Goal: Information Seeking & Learning: Learn about a topic

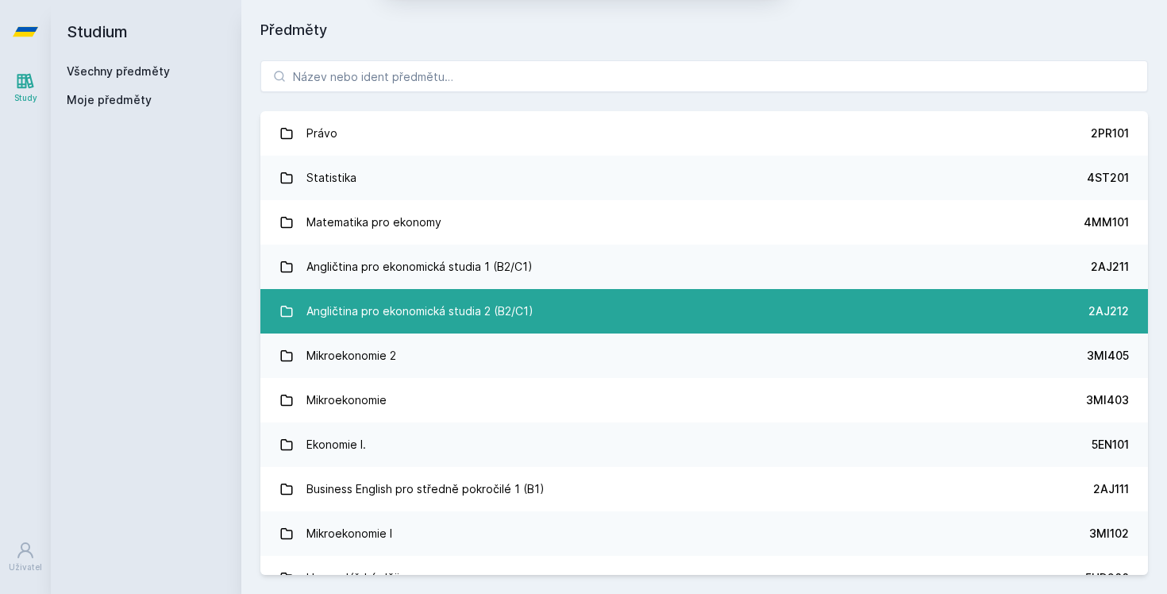
click at [448, 307] on div "Angličtina pro ekonomická studia 2 (B2/C1)" at bounding box center [419, 311] width 227 height 32
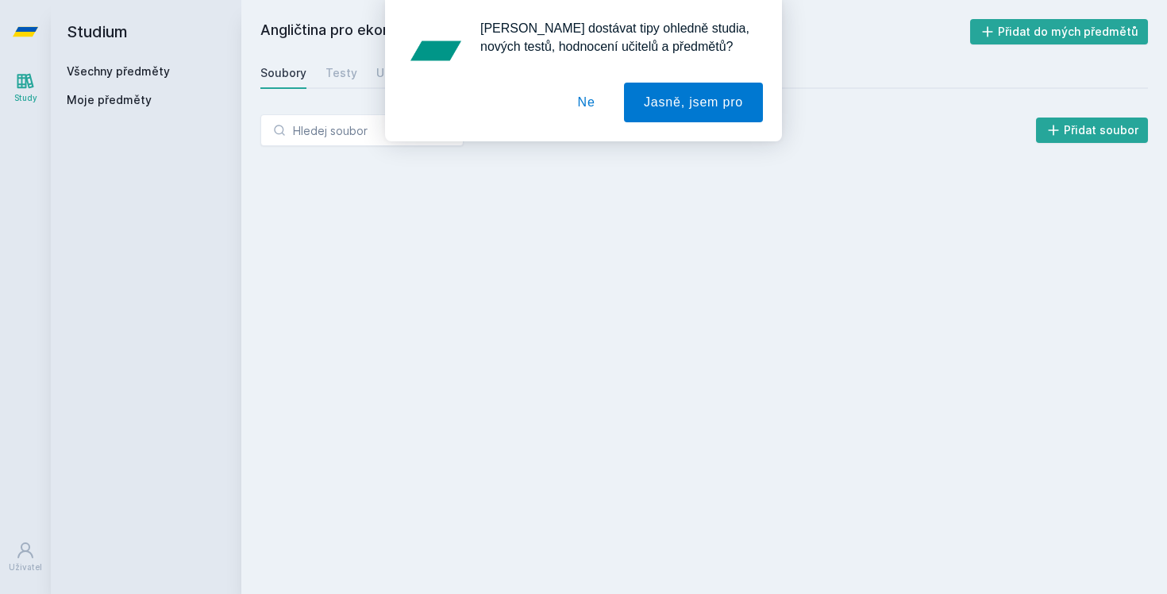
click at [584, 94] on button "Ne" at bounding box center [586, 103] width 57 height 40
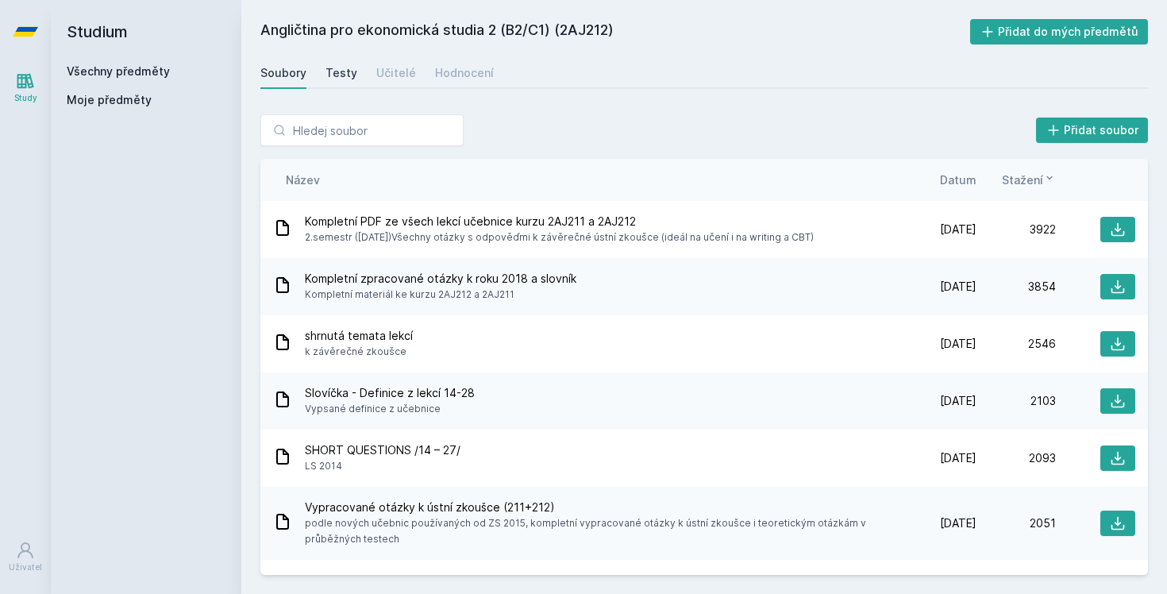
click at [335, 78] on div "Testy" at bounding box center [341, 73] width 32 height 16
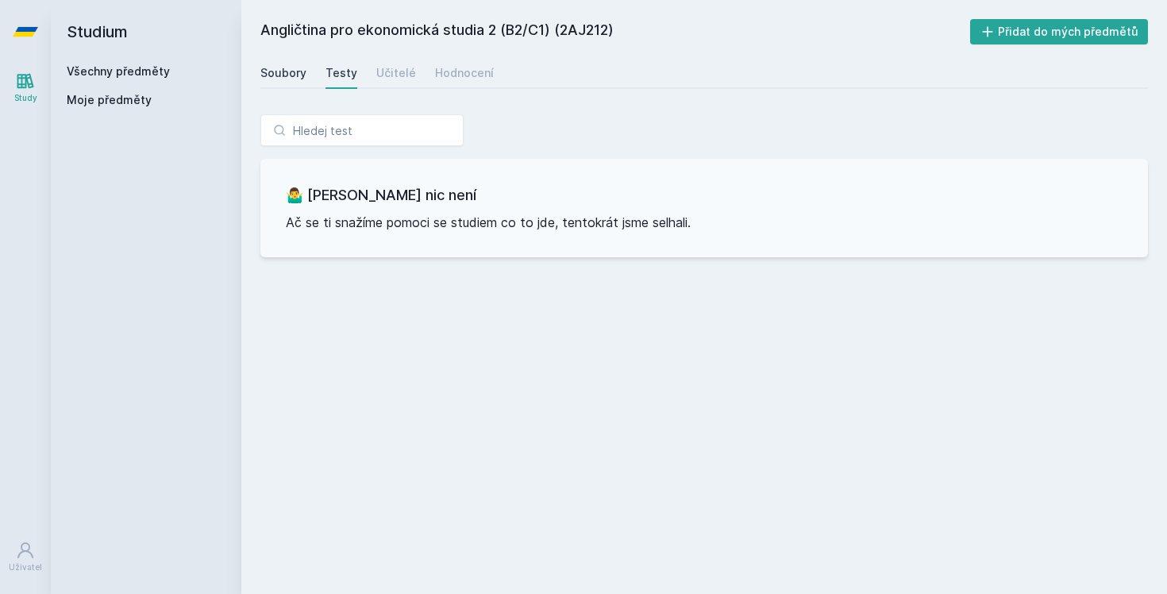
click at [275, 76] on div "Soubory" at bounding box center [283, 73] width 46 height 16
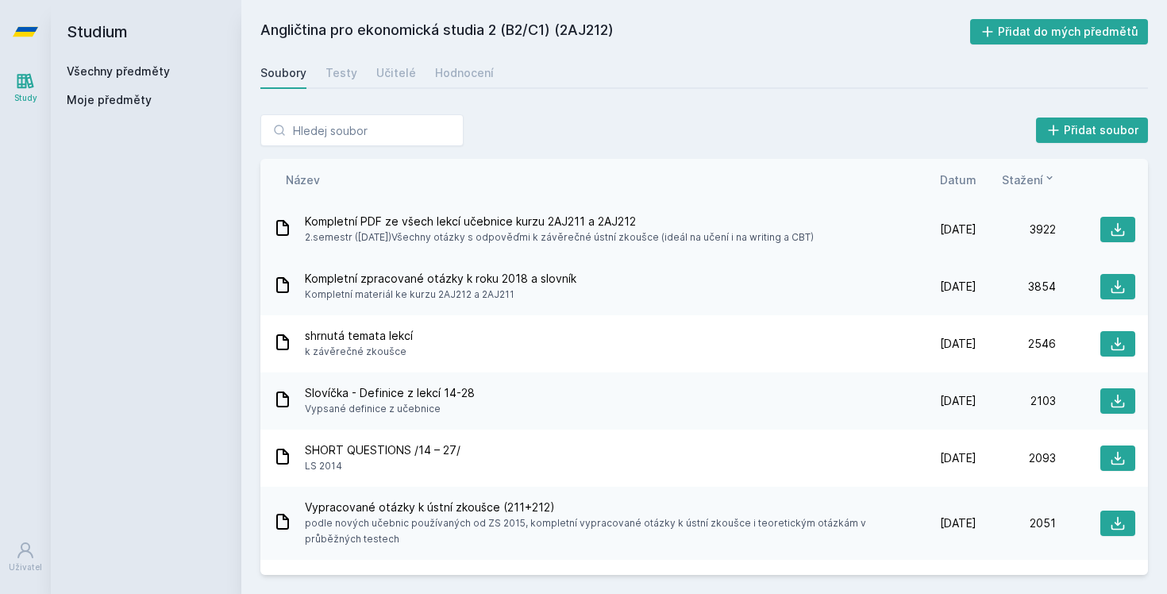
scroll to position [6, 0]
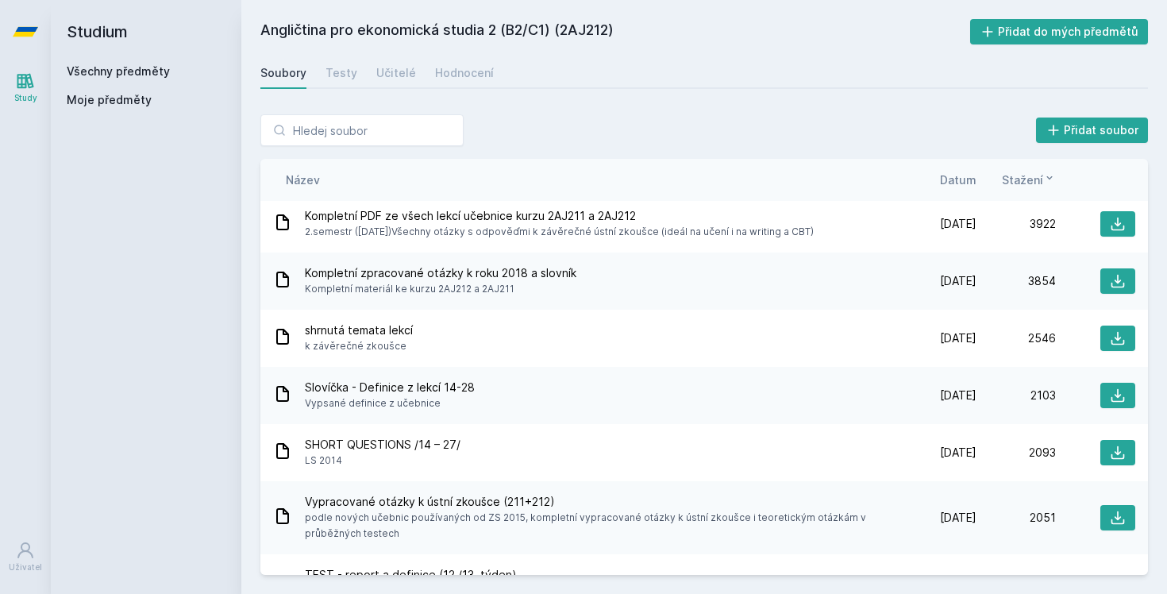
click at [540, 286] on span "Kompletní materiál ke kurzu 2AJ212 a 2AJ211" at bounding box center [440, 289] width 271 height 16
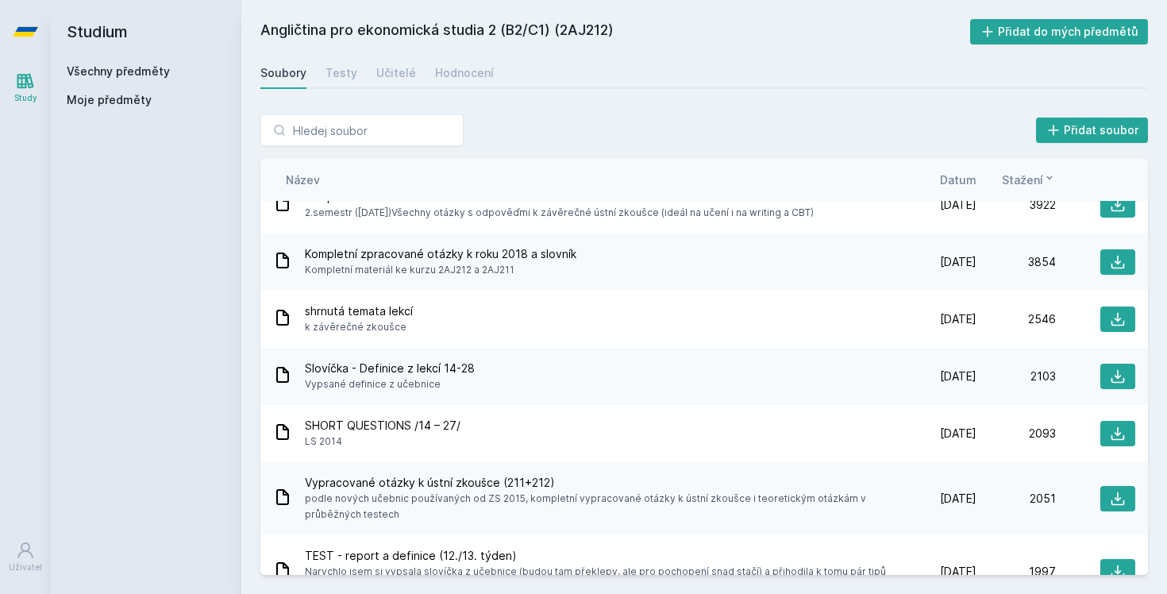
click at [586, 251] on div "Kompletní zpracované otázky k roku 2018 a slovník Kompletní materiál ke kurzu 2…" at bounding box center [585, 262] width 624 height 32
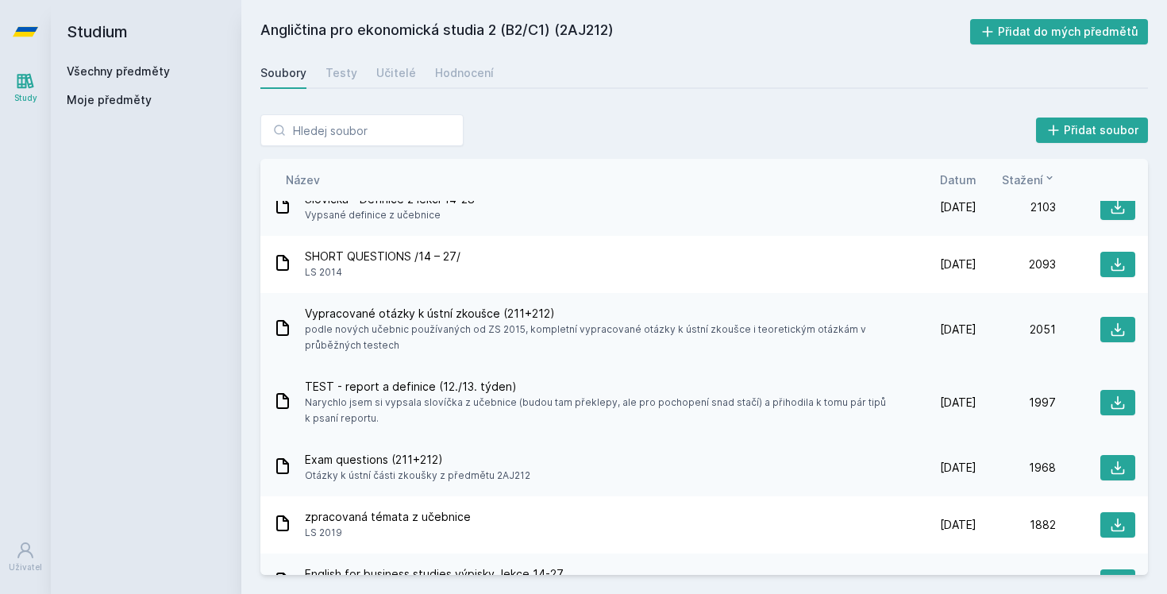
scroll to position [241, 0]
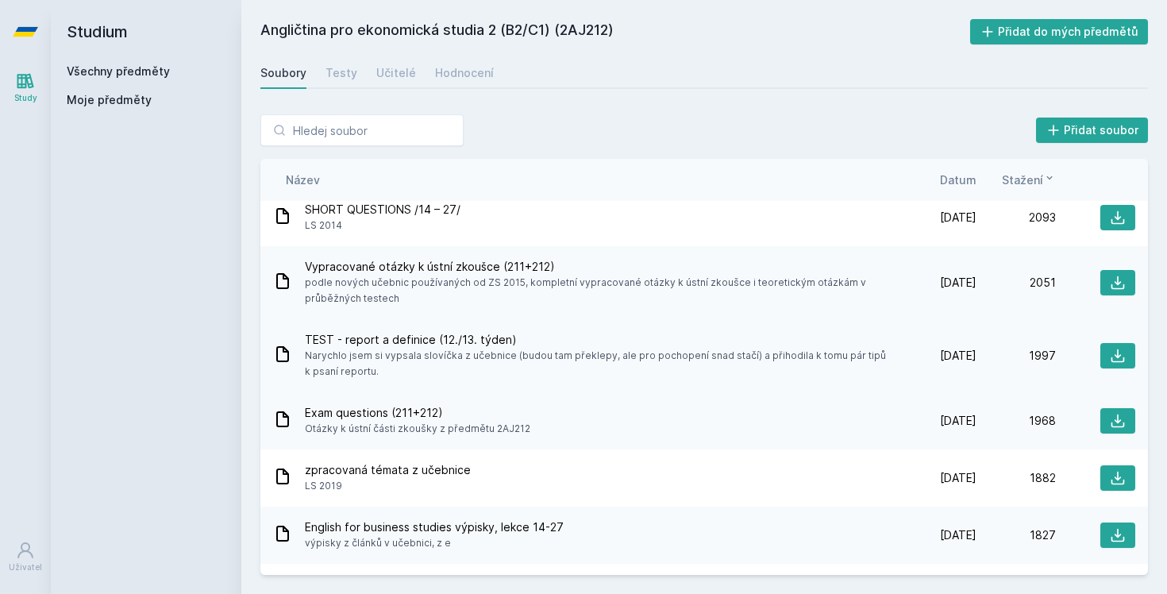
click at [430, 361] on span "Narychlo jsem si vypsala slovíčka z učebnice (budou tam překlepy, ale pro pocho…" at bounding box center [598, 364] width 586 height 32
click at [1123, 356] on icon at bounding box center [1118, 356] width 16 height 16
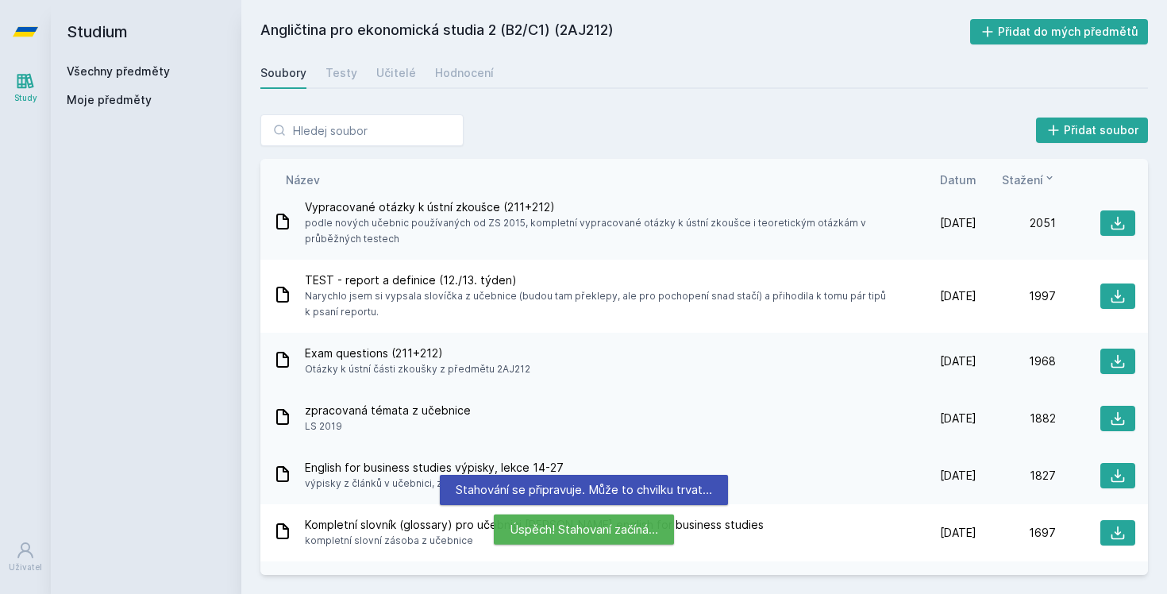
scroll to position [304, 0]
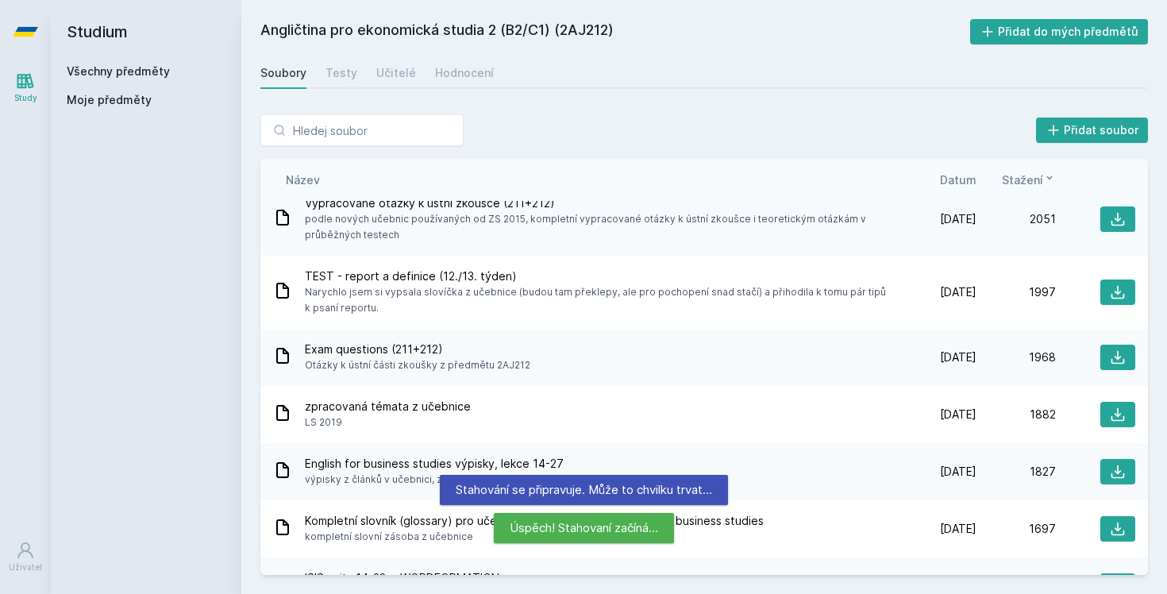
click at [549, 367] on div "Exam questions (211+212) [PERSON_NAME] k ústní části zkoušky z předmětu 2AJ212" at bounding box center [585, 357] width 624 height 32
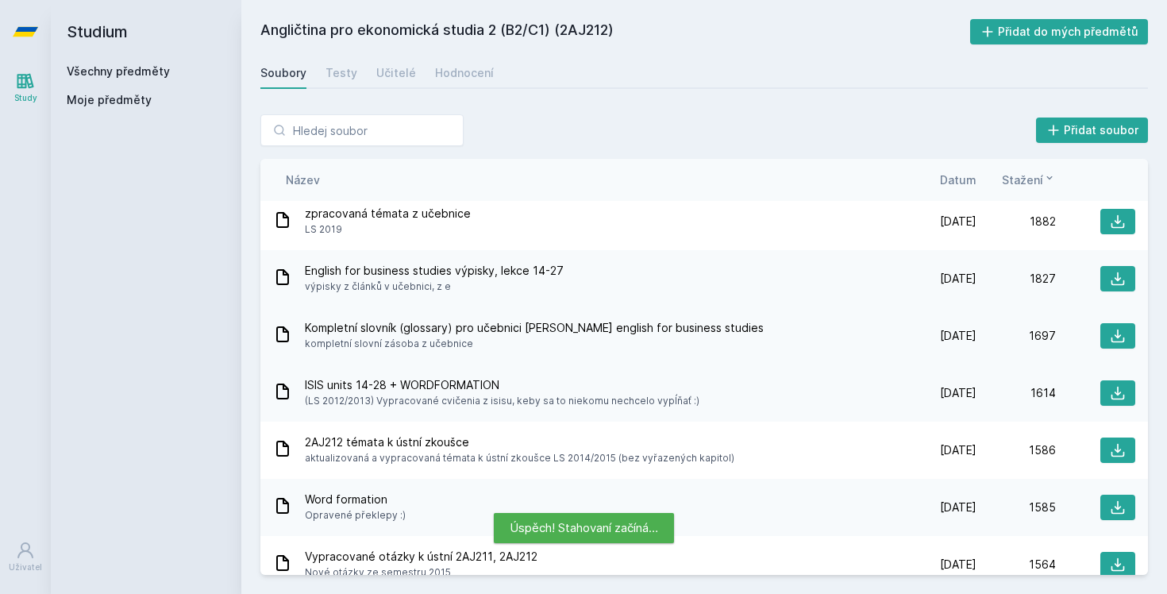
scroll to position [501, 0]
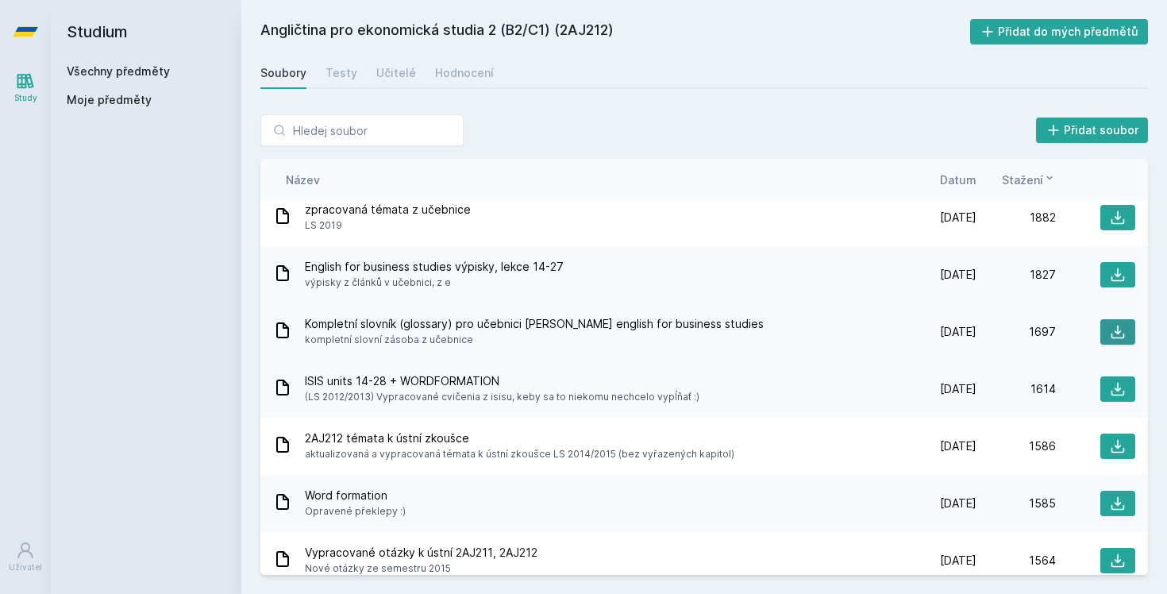
click at [1129, 334] on button at bounding box center [1117, 331] width 35 height 25
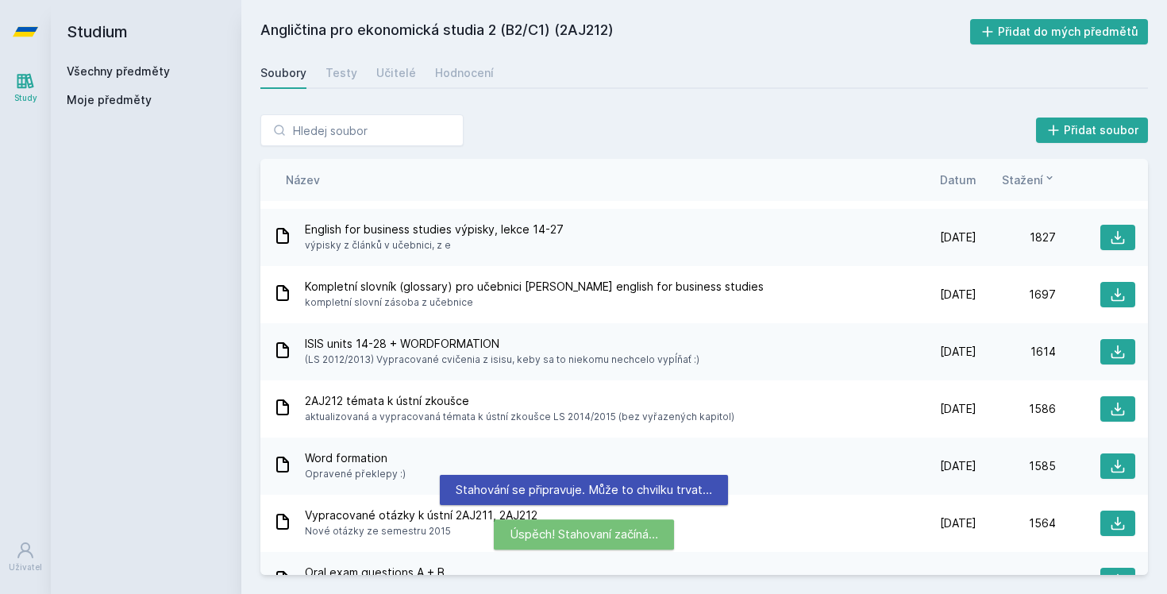
scroll to position [539, 0]
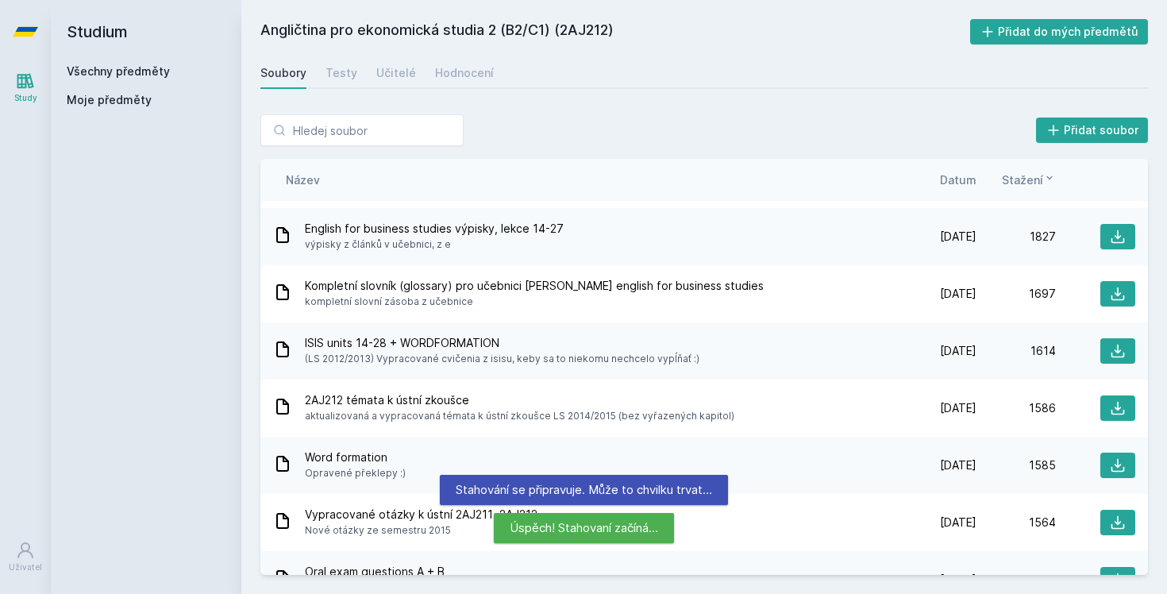
click at [544, 354] on span "(LS 2012/2013) Vypracované cvičenia z isisu, keby sa to niekomu nechcelo vypĺňa…" at bounding box center [502, 359] width 394 height 16
click at [1118, 349] on icon at bounding box center [1118, 351] width 16 height 16
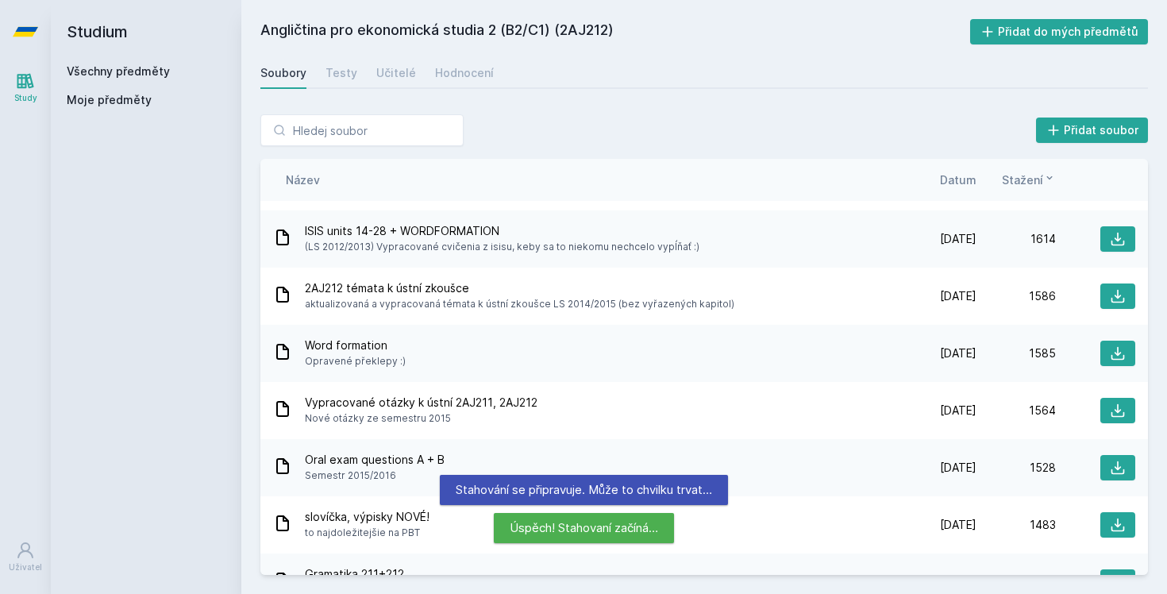
scroll to position [653, 0]
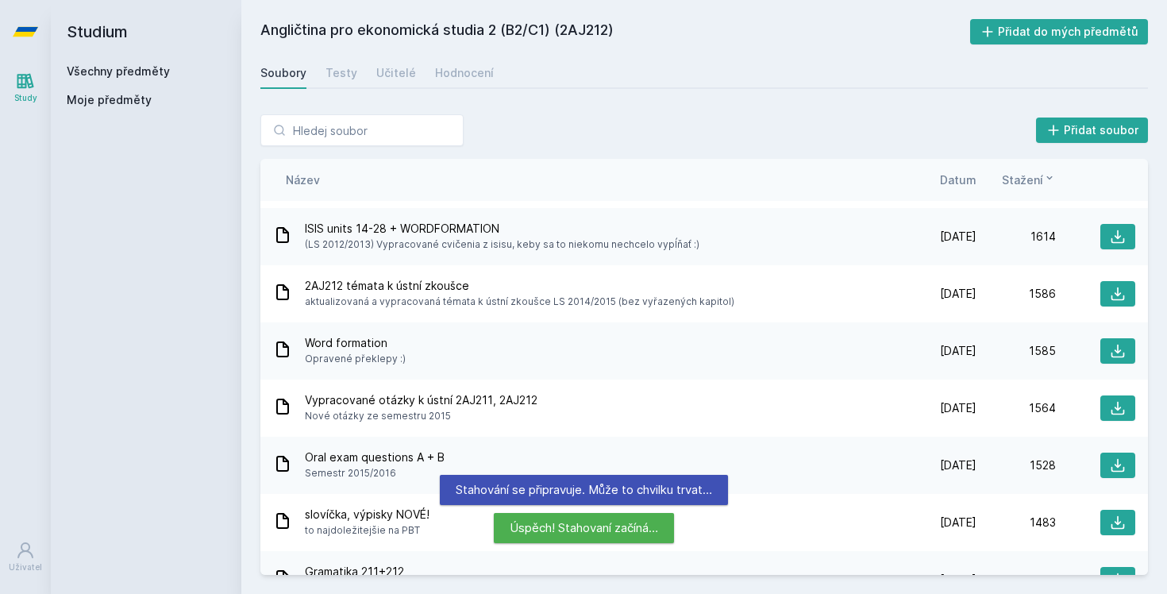
click at [959, 176] on span "Datum" at bounding box center [958, 179] width 37 height 17
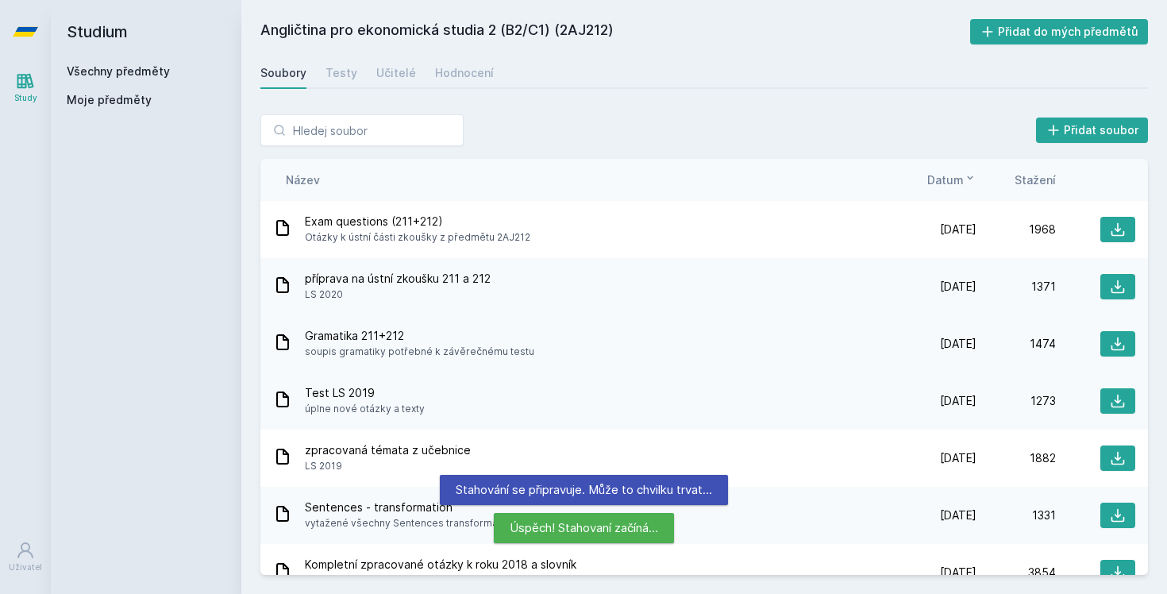
scroll to position [0, 0]
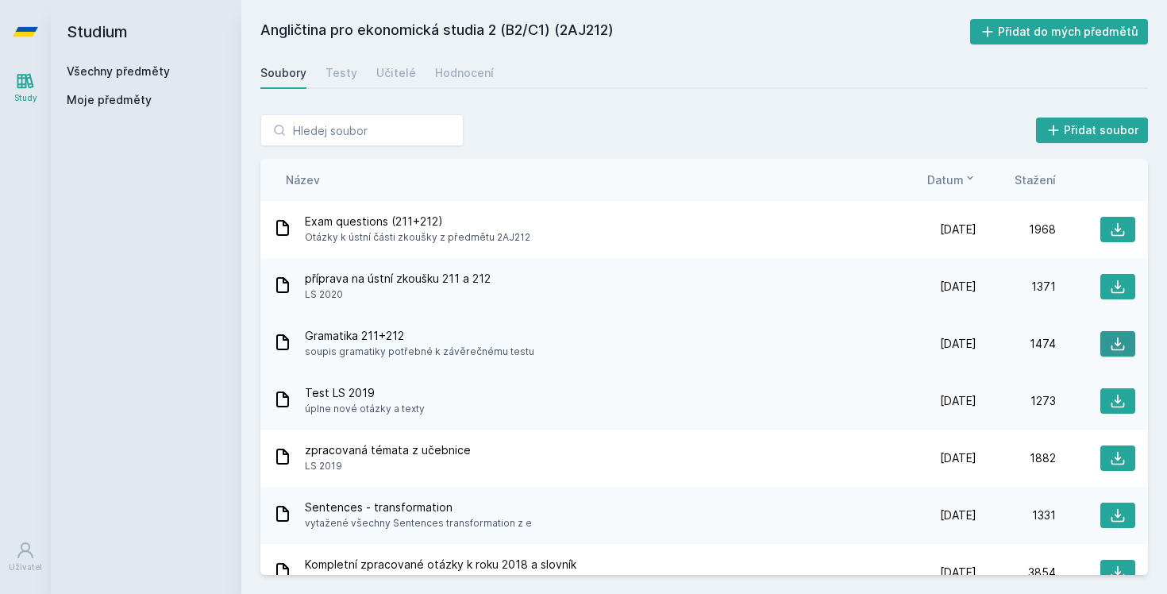
click at [1126, 344] on button at bounding box center [1117, 343] width 35 height 25
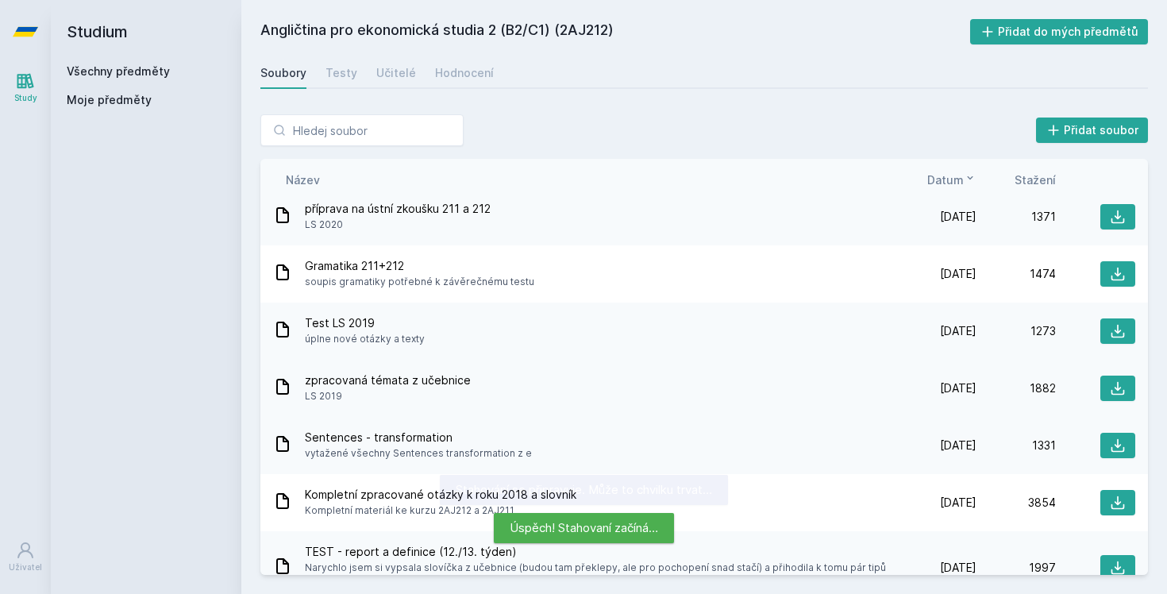
scroll to position [157, 0]
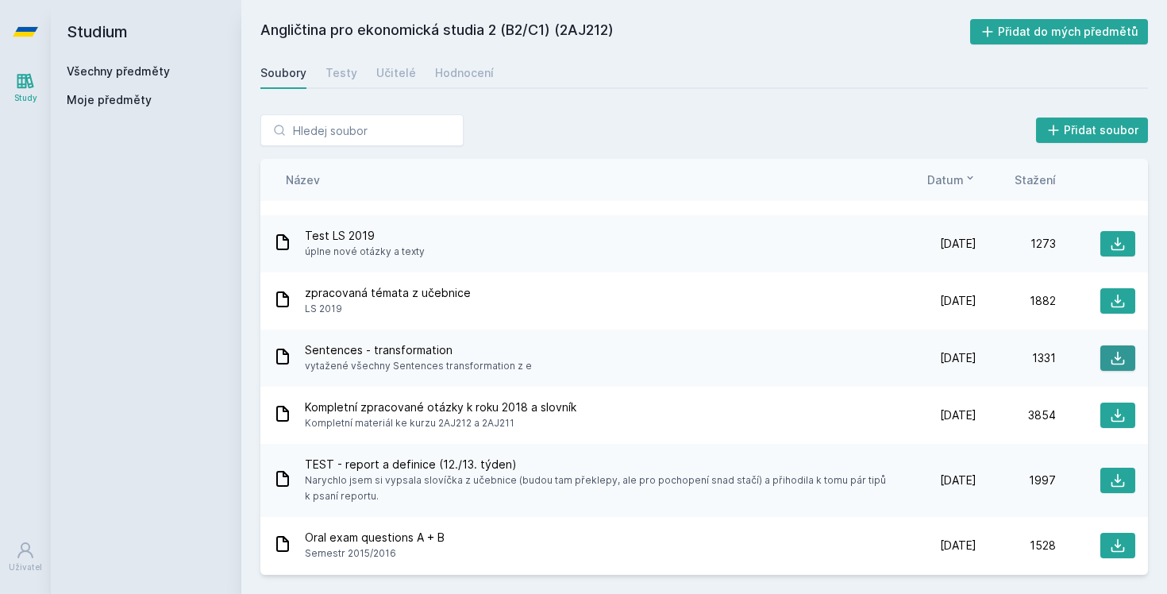
click at [1112, 358] on icon at bounding box center [1118, 358] width 16 height 16
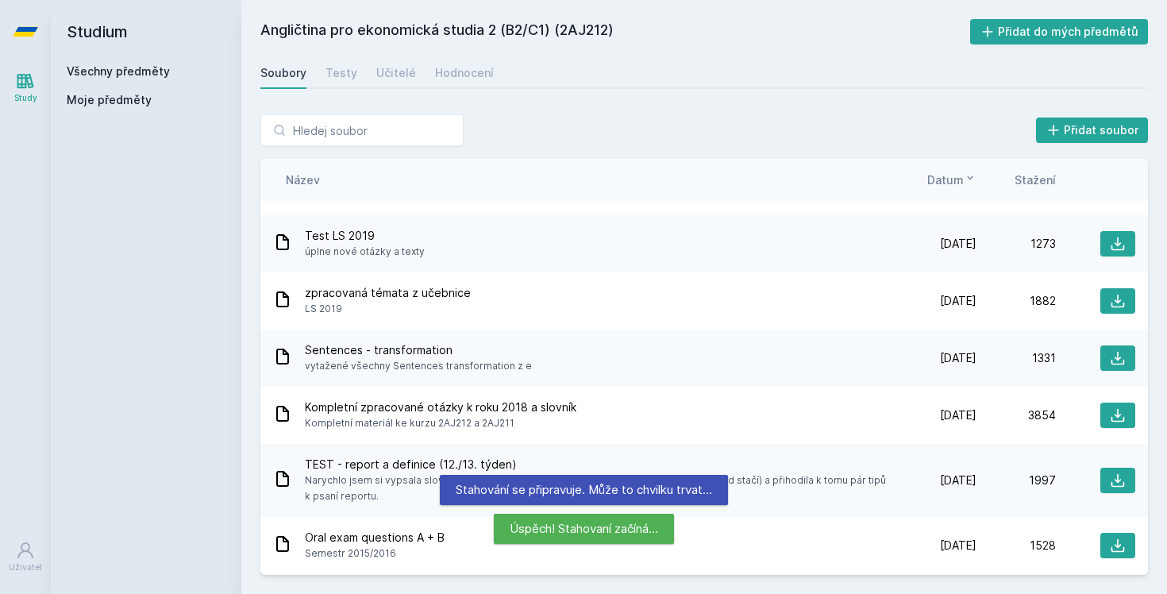
scroll to position [669, 0]
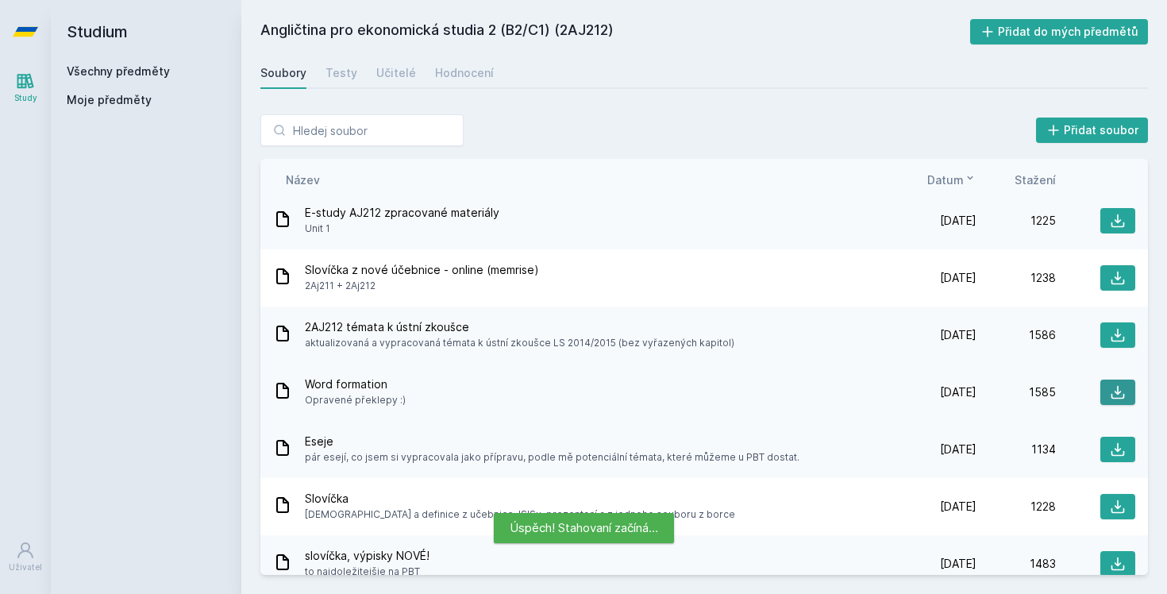
click at [1114, 395] on icon at bounding box center [1118, 392] width 16 height 16
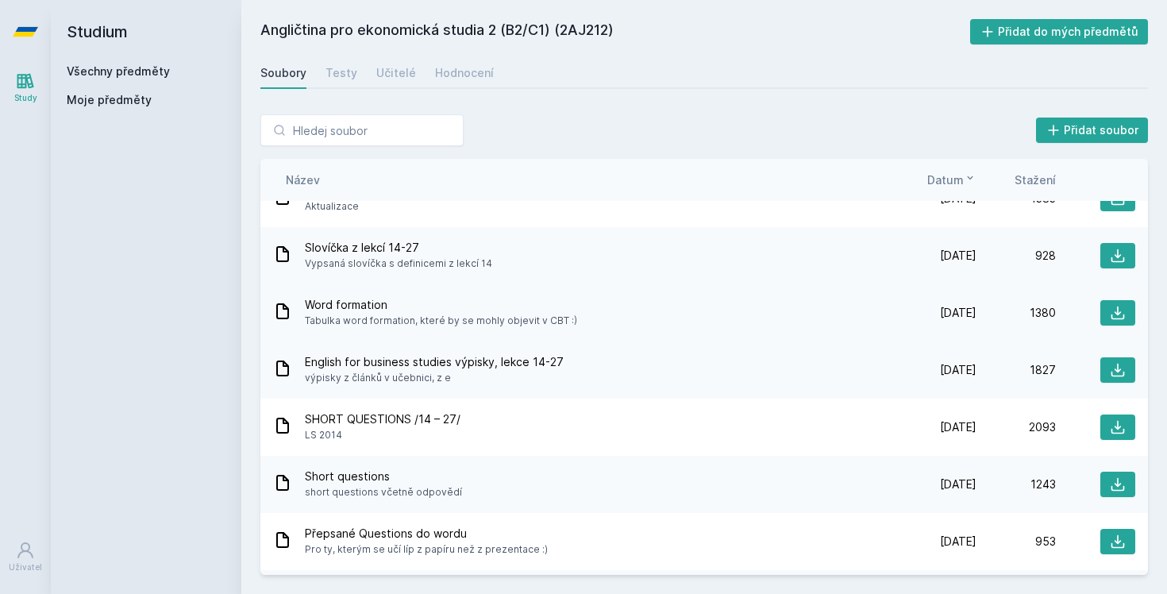
scroll to position [1094, 0]
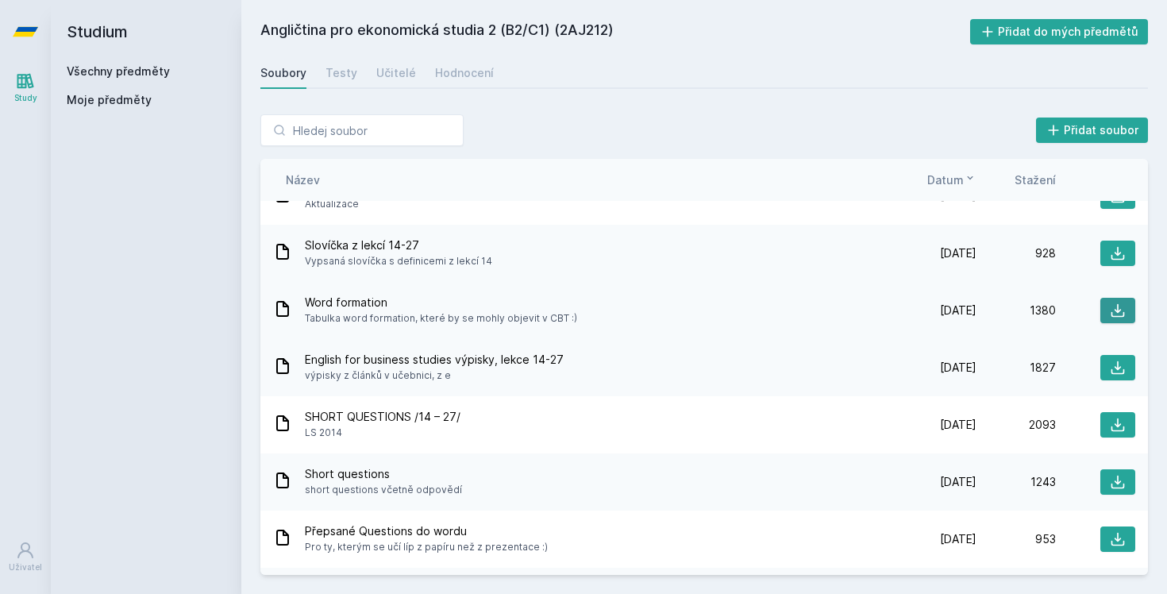
click at [1123, 309] on icon at bounding box center [1118, 310] width 16 height 16
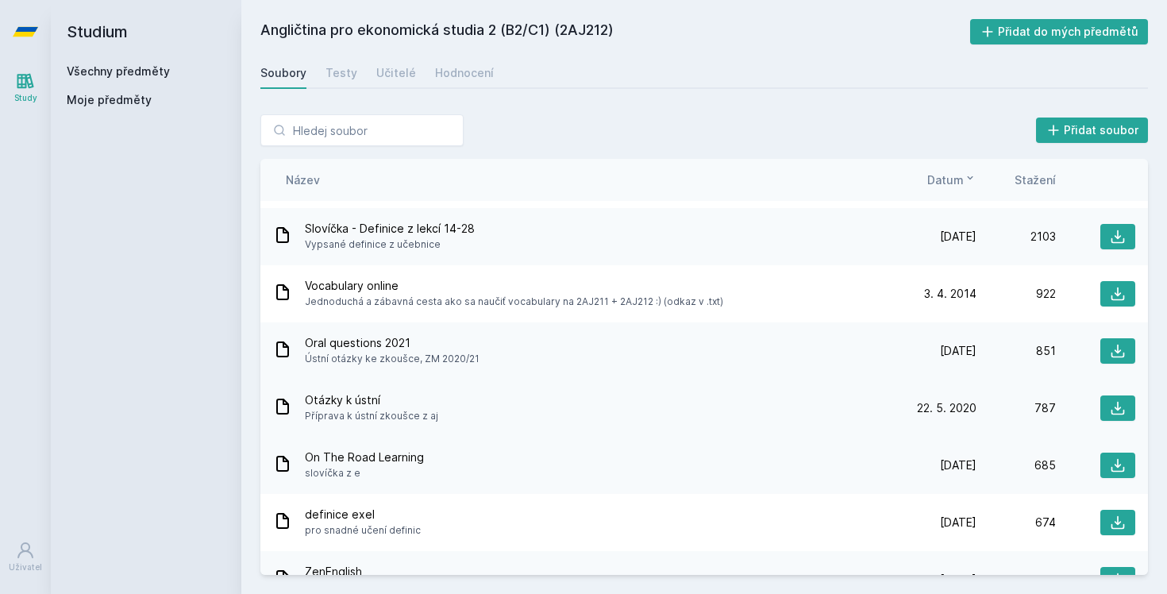
scroll to position [1722, 0]
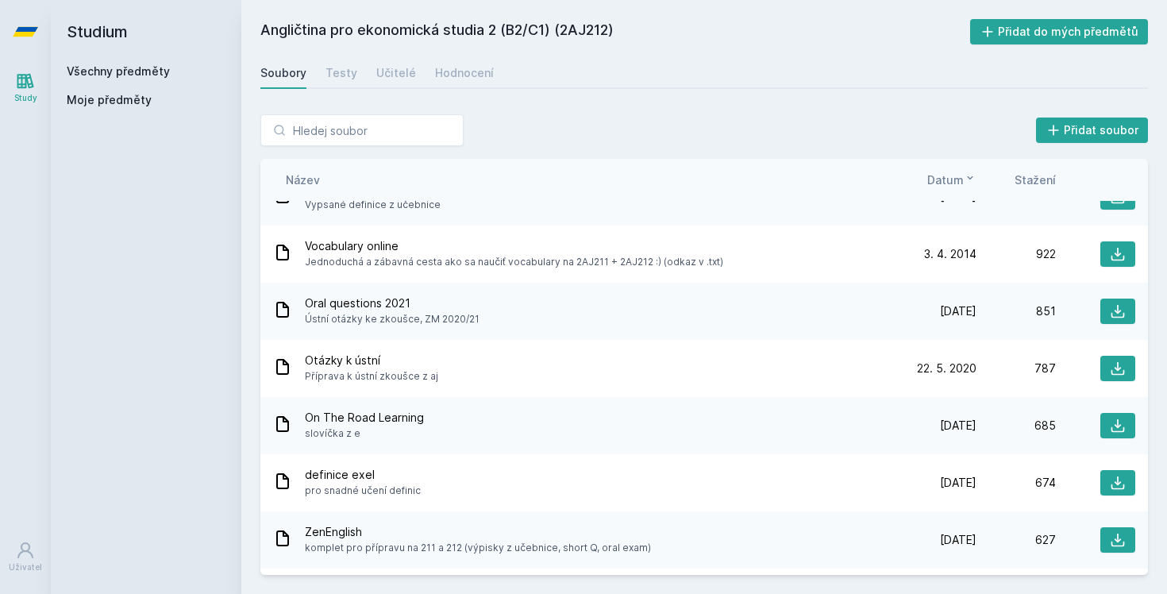
click at [959, 179] on span "Datum" at bounding box center [945, 179] width 37 height 17
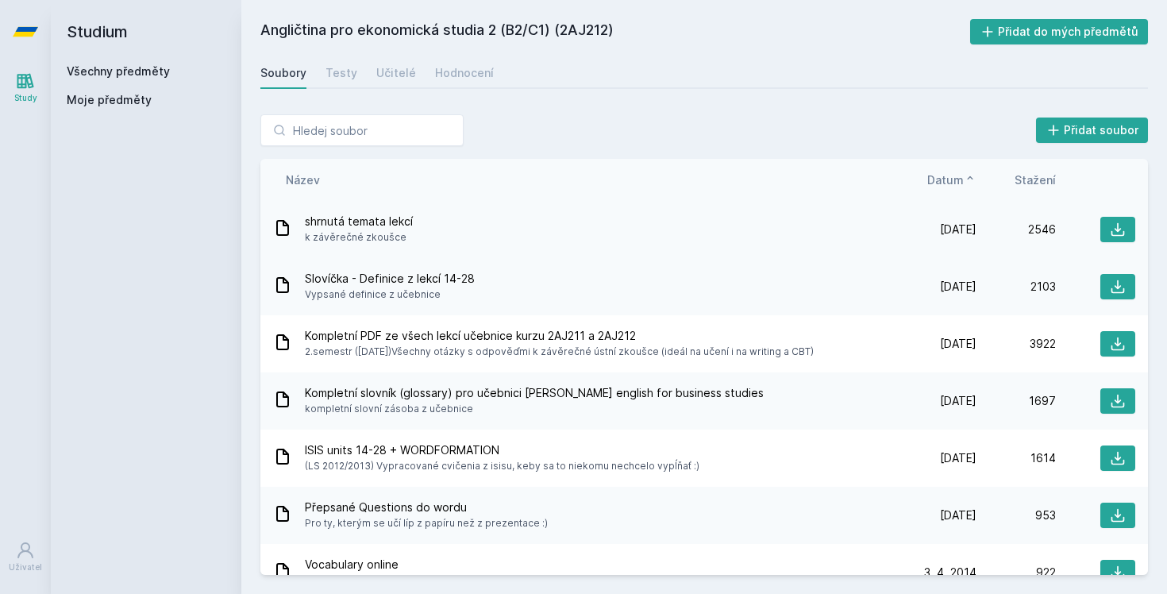
scroll to position [0, 0]
click at [964, 176] on icon at bounding box center [970, 177] width 13 height 13
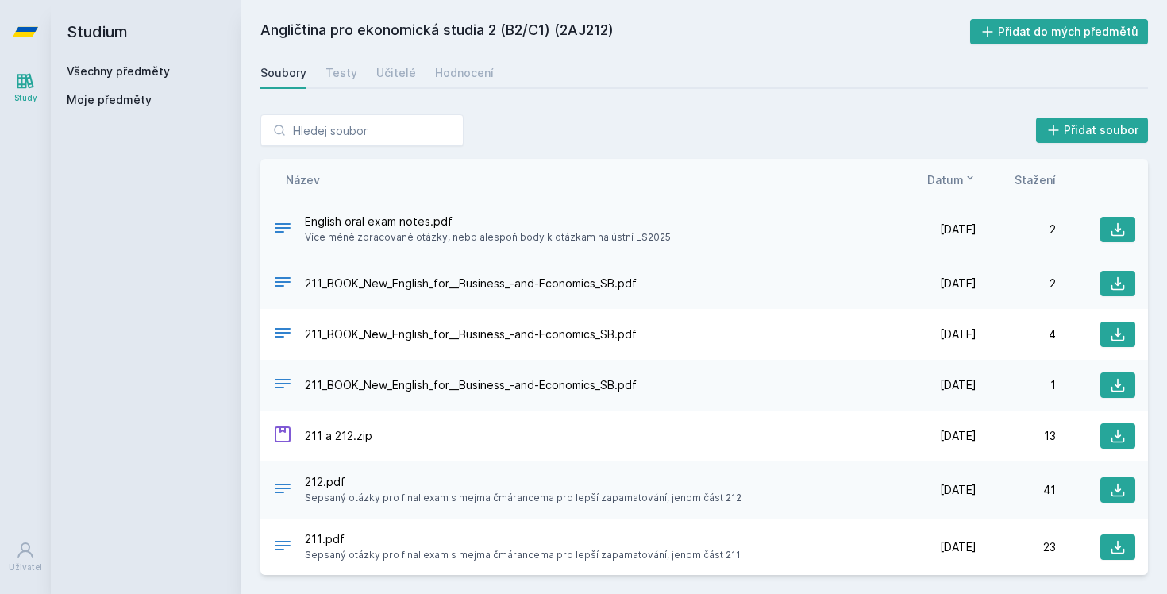
click at [279, 226] on icon at bounding box center [282, 227] width 19 height 19
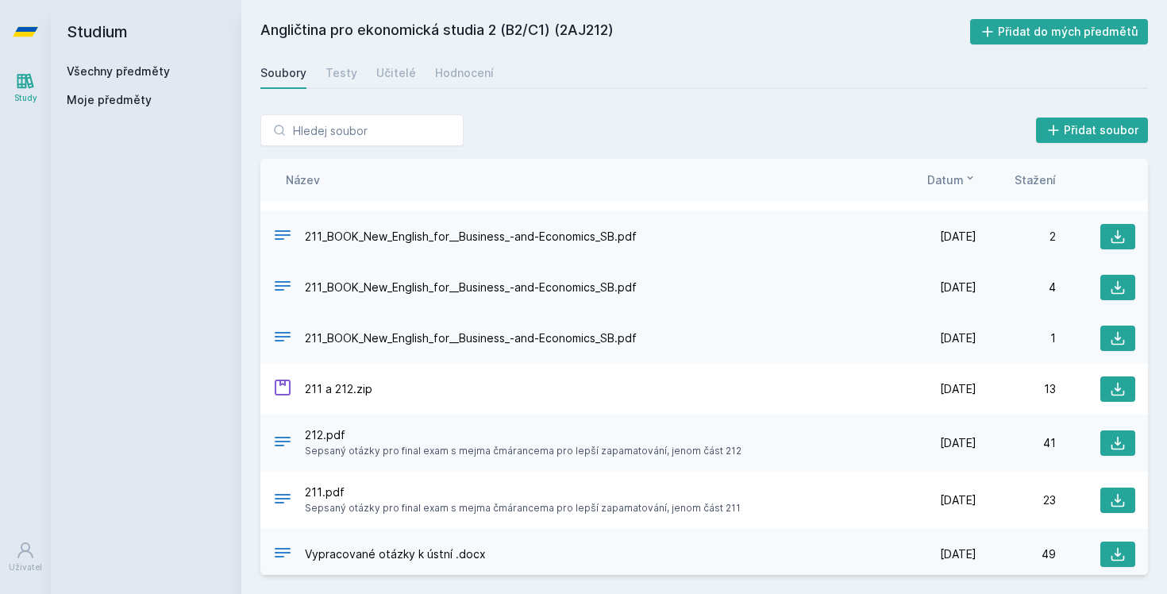
scroll to position [48, 0]
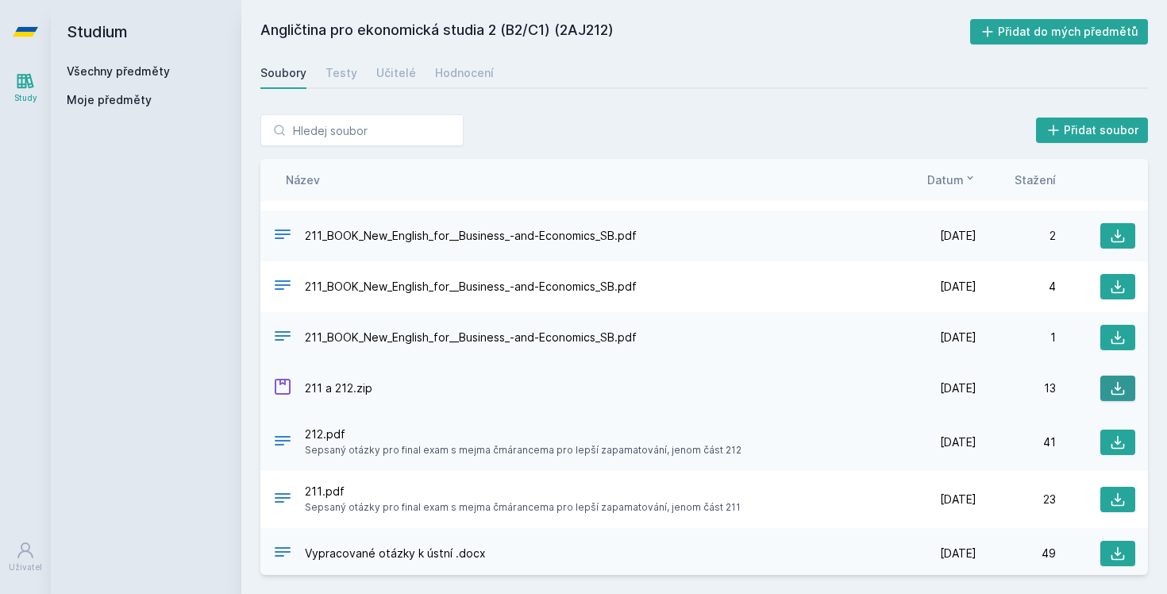
click at [1122, 387] on icon at bounding box center [1118, 388] width 16 height 16
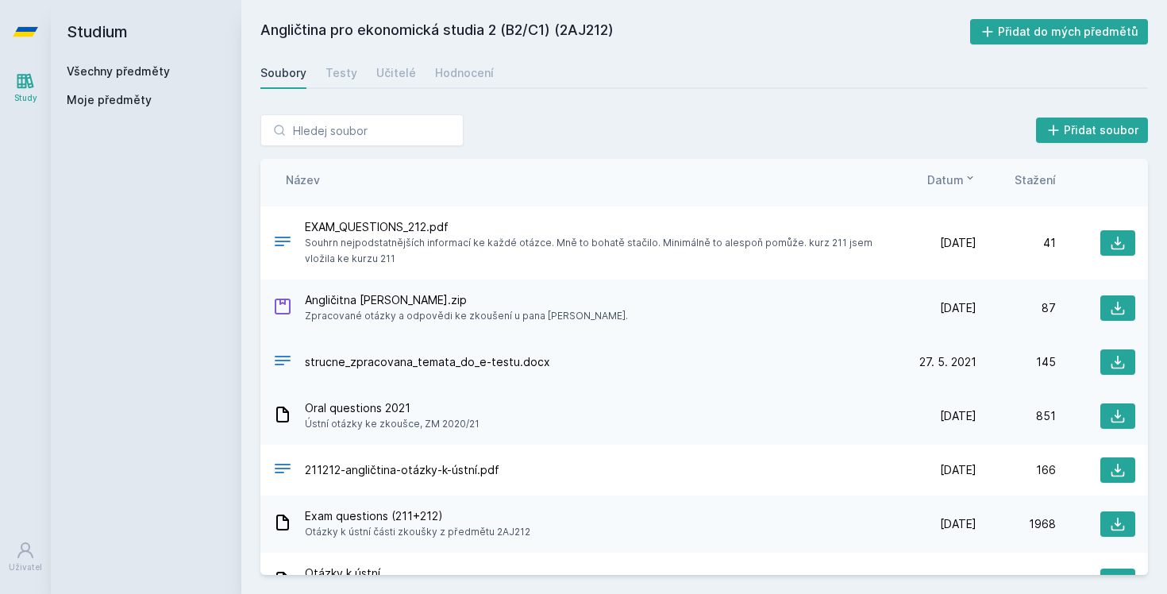
scroll to position [424, 0]
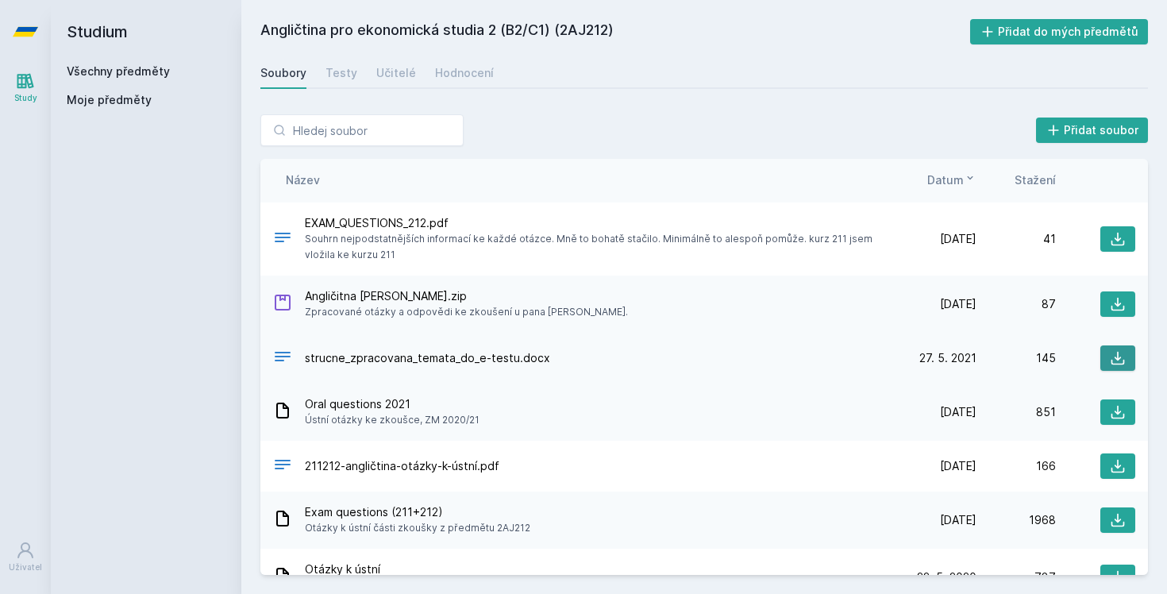
click at [1120, 351] on icon at bounding box center [1118, 358] width 16 height 16
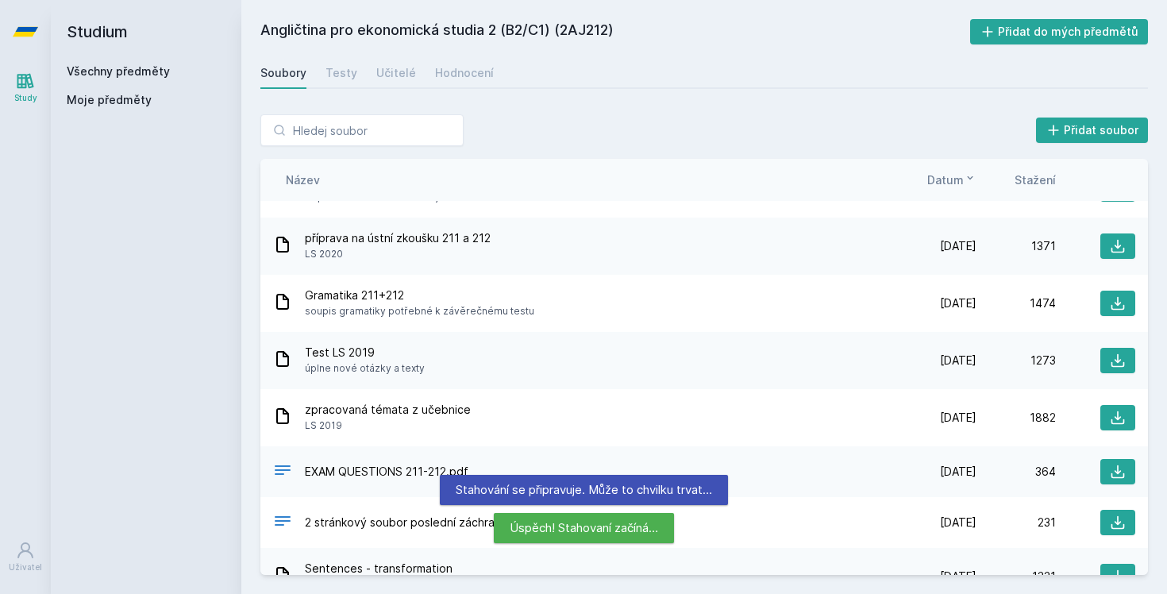
scroll to position [837, 0]
